Goal: Task Accomplishment & Management: Use online tool/utility

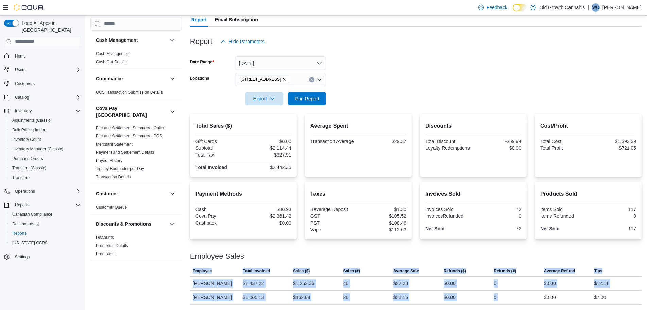
scroll to position [374, 0]
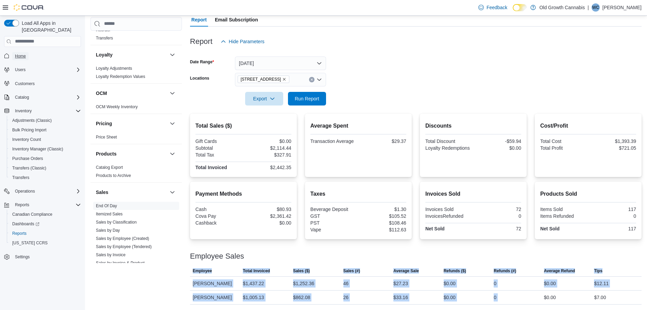
click at [23, 53] on span "Home" at bounding box center [20, 55] width 11 height 5
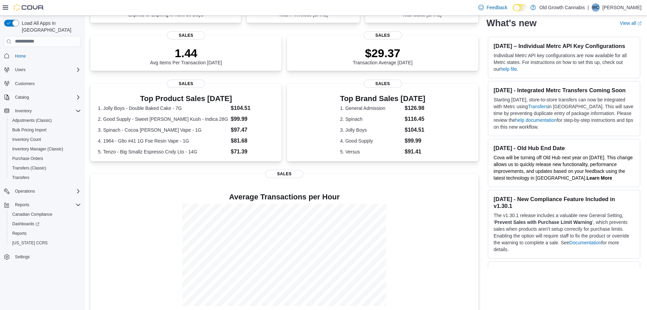
scroll to position [101, 0]
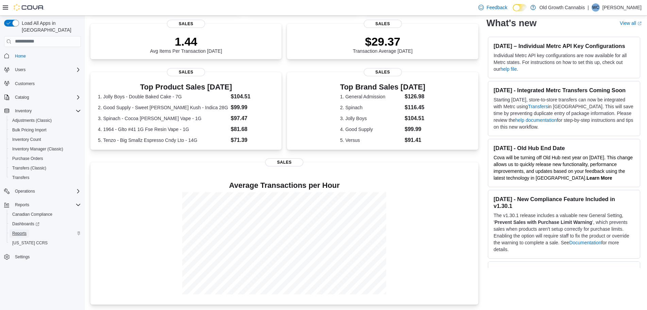
drag, startPoint x: 23, startPoint y: 224, endPoint x: 31, endPoint y: 222, distance: 7.7
click at [23, 230] on span "Reports" at bounding box center [19, 232] width 14 height 5
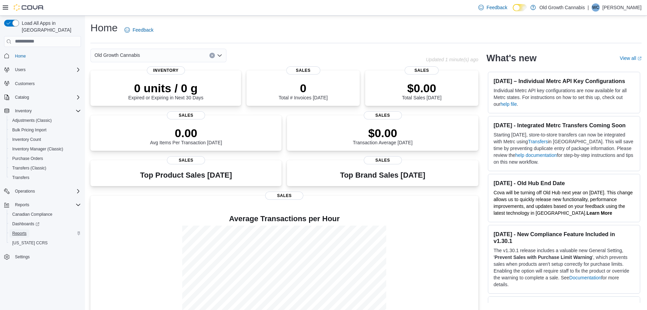
click at [22, 230] on span "Reports" at bounding box center [19, 232] width 14 height 5
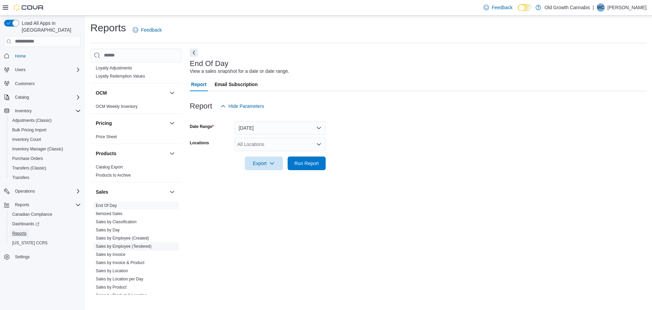
scroll to position [408, 0]
click at [124, 274] on link "Sales by Location per Day" at bounding box center [120, 276] width 48 height 5
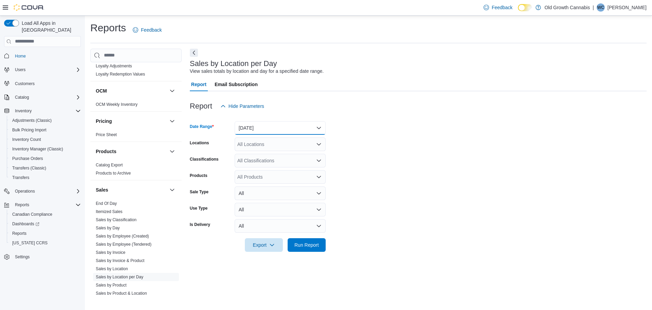
click at [266, 127] on button "Yesterday" at bounding box center [280, 128] width 91 height 14
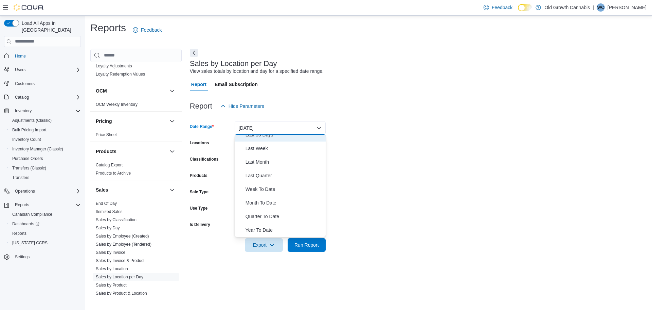
click at [267, 135] on span "Last 30 Days" at bounding box center [284, 134] width 77 height 8
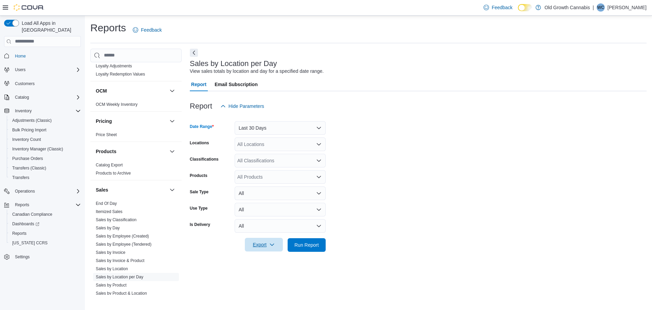
click at [262, 242] on span "Export" at bounding box center [264, 244] width 30 height 14
click at [269, 258] on span "Export to Excel" at bounding box center [265, 257] width 31 height 5
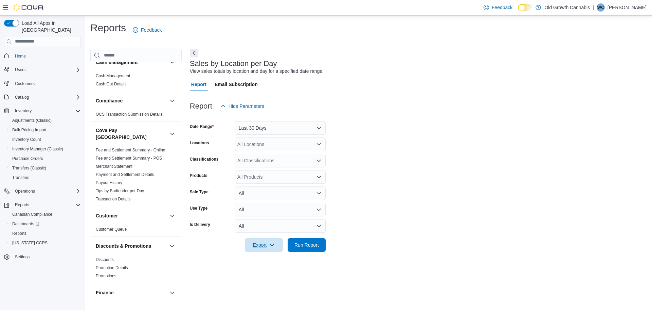
scroll to position [0, 0]
